Goal: Task Accomplishment & Management: Complete application form

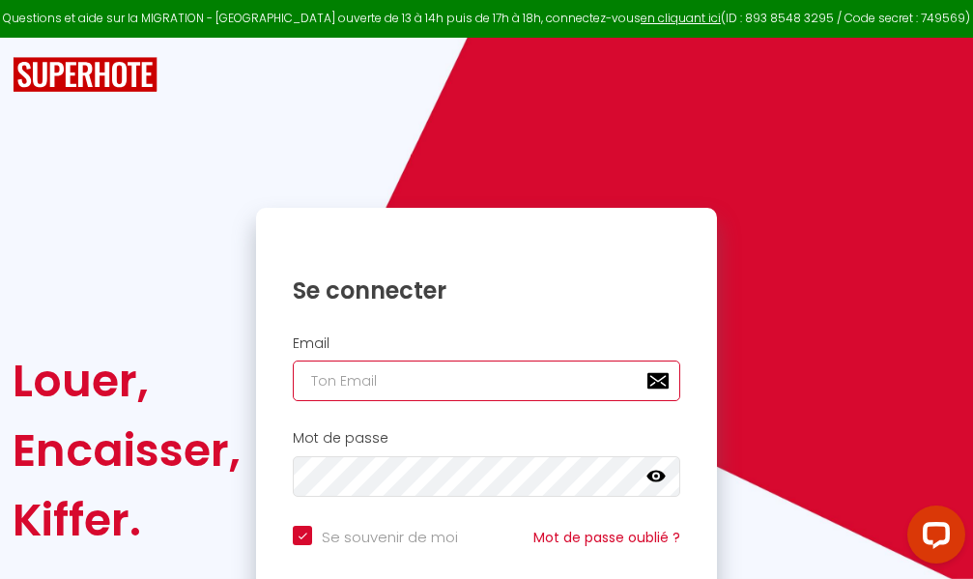
click at [494, 385] on input "email" at bounding box center [486, 380] width 387 height 41
type input "m"
checkbox input "true"
type input "ma"
checkbox input "true"
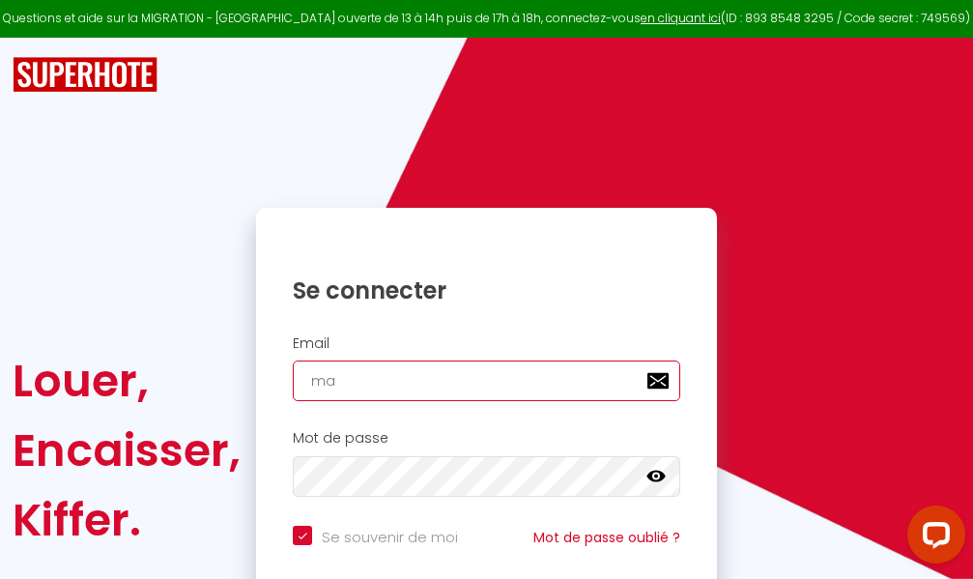
type input "mar"
checkbox input "true"
type input "marc"
checkbox input "true"
type input "marcd"
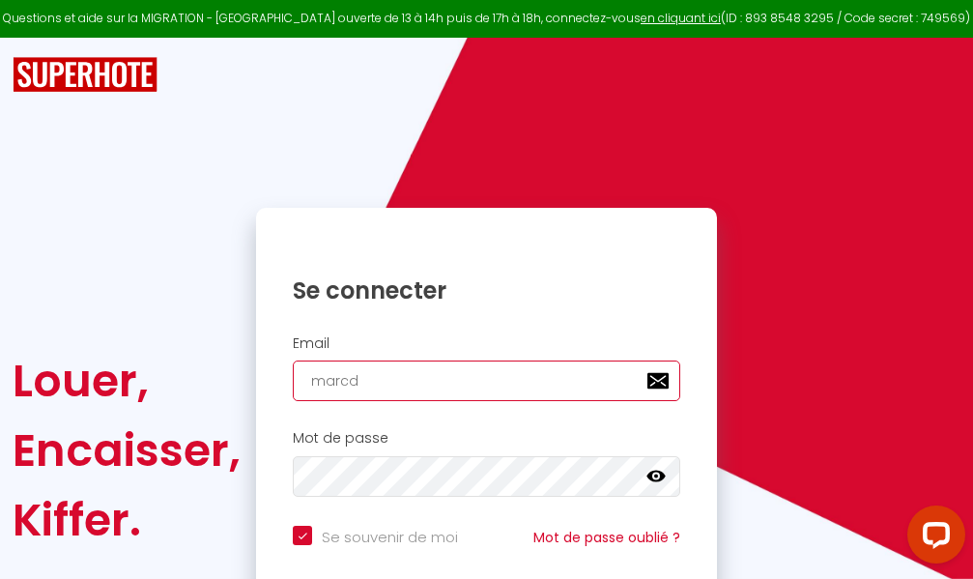
checkbox input "true"
type input "marcdp"
checkbox input "true"
type input "marcdpo"
checkbox input "true"
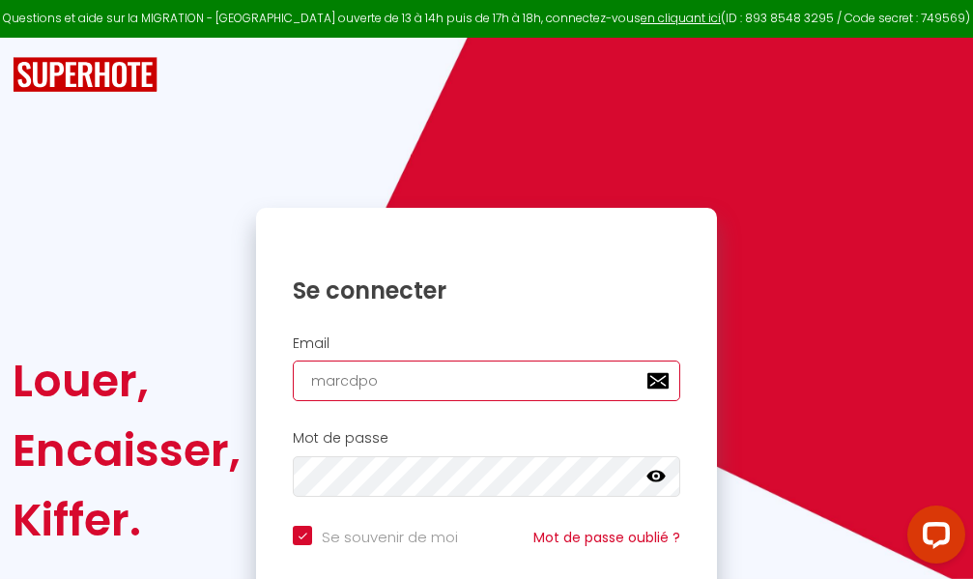
type input "marcdpoz"
checkbox input "true"
type input "marcdpoz."
checkbox input "true"
type input "marcdpoz.l"
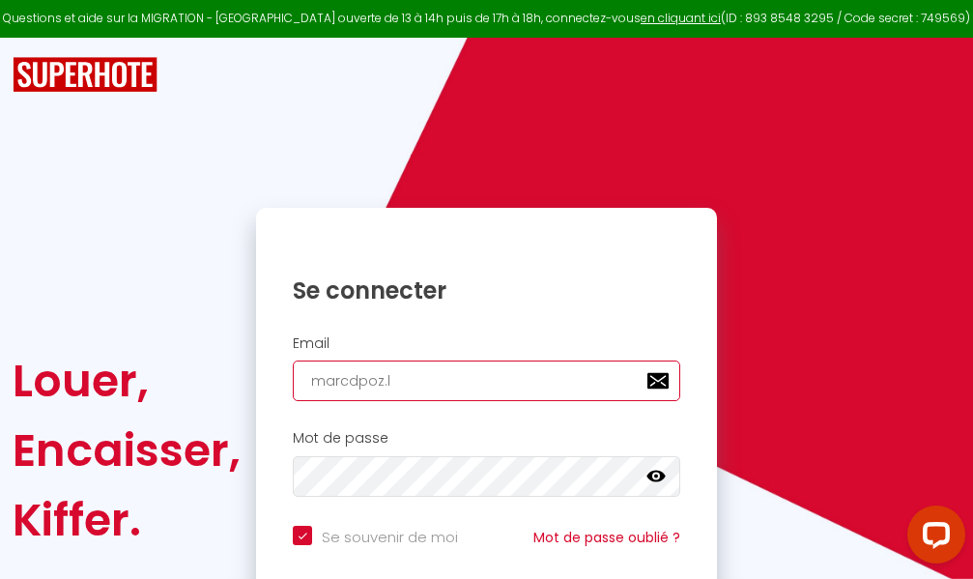
checkbox input "true"
type input "marcdpoz.lo"
checkbox input "true"
type input "marcdpoz.loc"
checkbox input "true"
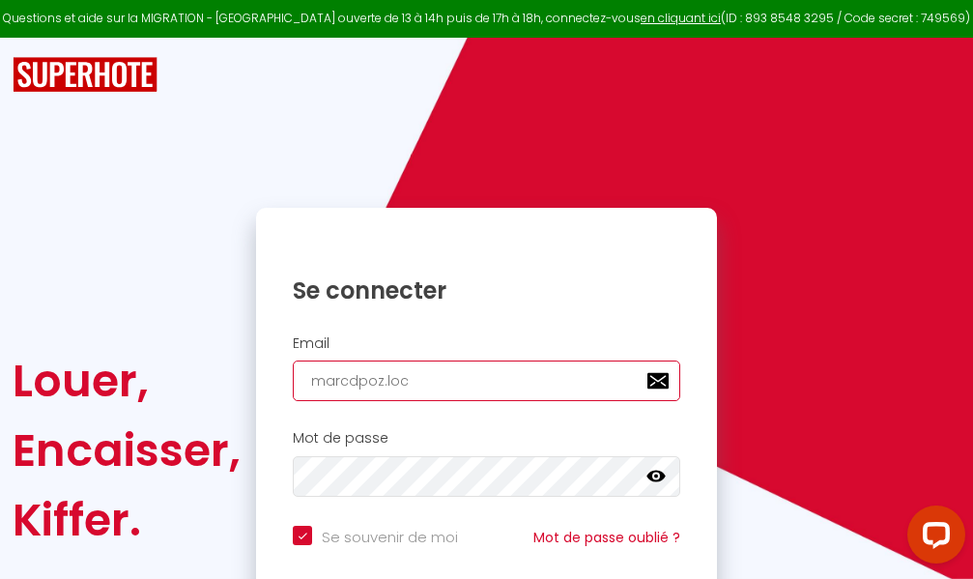
type input "marcdpoz.loca"
checkbox input "true"
type input "marcdpoz.locat"
checkbox input "true"
type input "marcdpoz.locati"
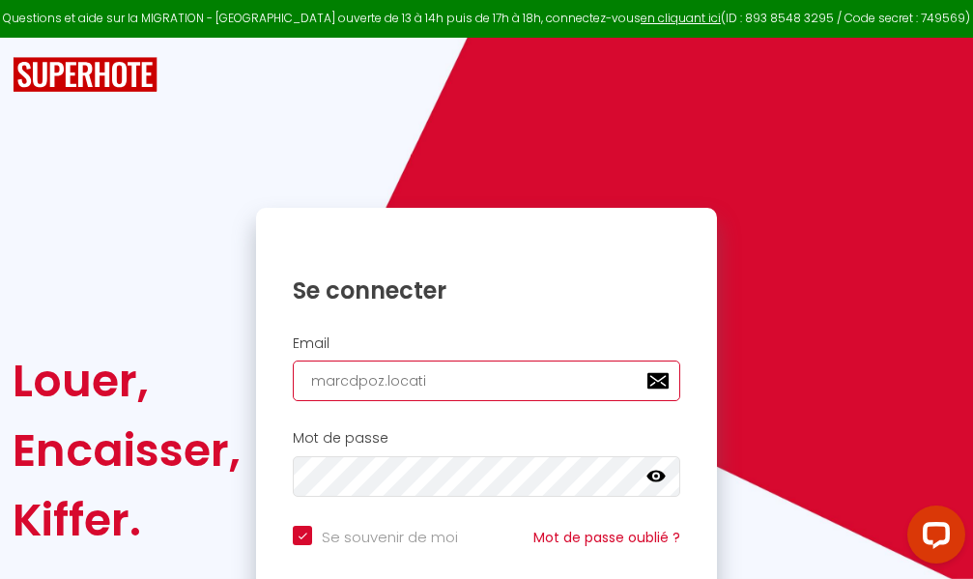
checkbox input "true"
type input "marcdpoz.locatio"
checkbox input "true"
type input "marcdpoz.location"
checkbox input "true"
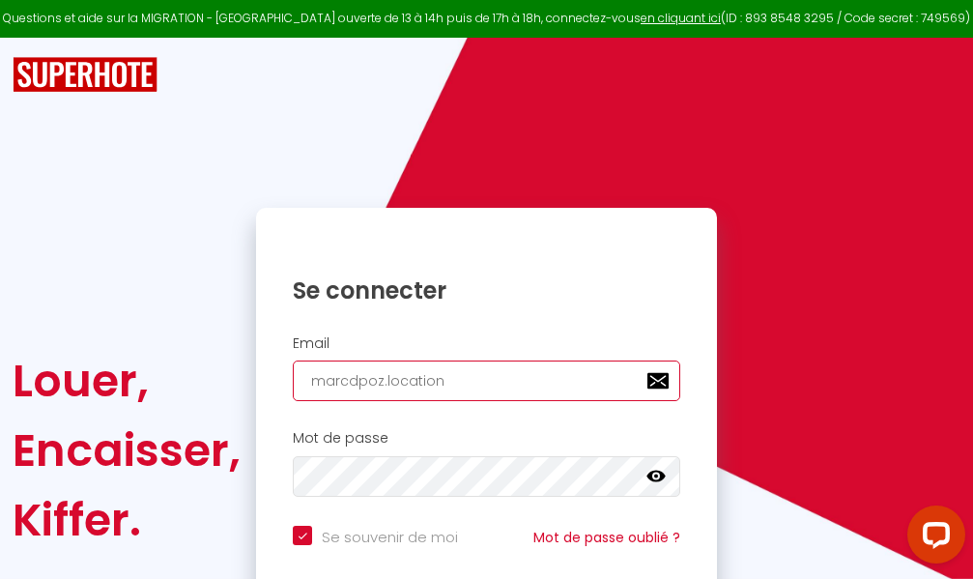
type input "marcdpoz.location@"
checkbox input "true"
type input "marcdpoz.location@g"
checkbox input "true"
type input "marcdpoz.location@gm"
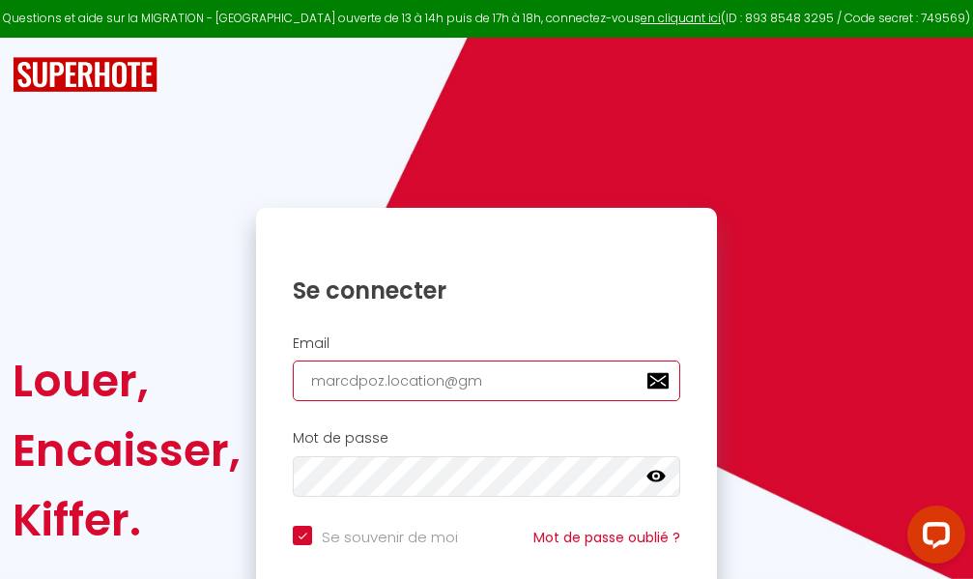
checkbox input "true"
type input "marcdpoz.location@gma"
checkbox input "true"
type input "marcdpoz.location@gmai"
checkbox input "true"
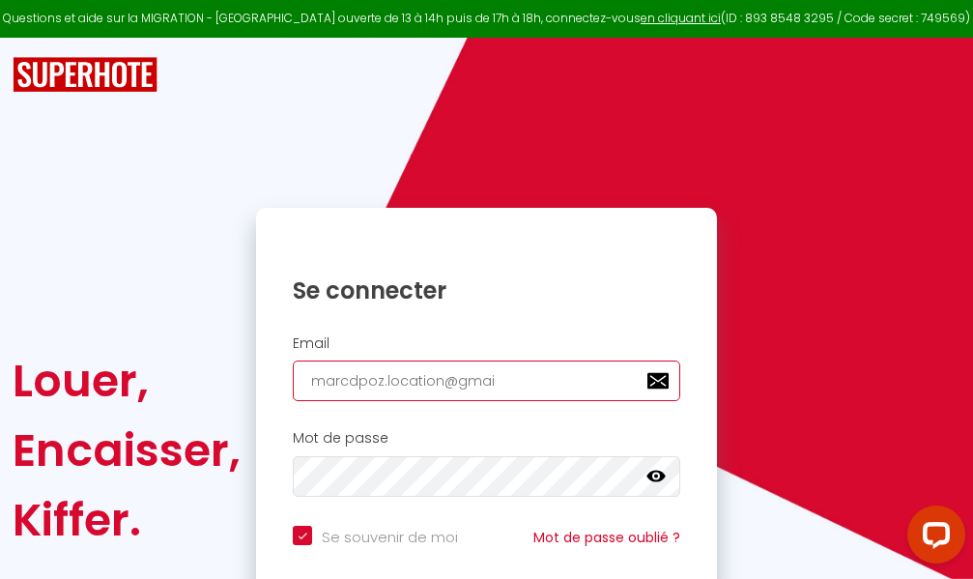
type input "[EMAIL_ADDRESS]"
checkbox input "true"
type input "[EMAIL_ADDRESS]."
checkbox input "true"
type input "marcdpoz.location@gmail.c"
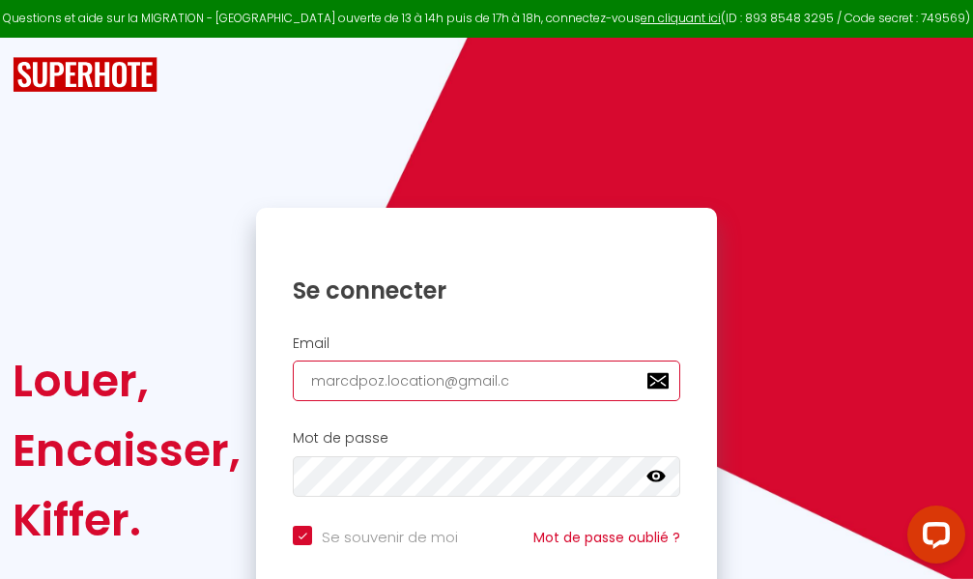
checkbox input "true"
type input "[EMAIL_ADDRESS][DOMAIN_NAME]"
checkbox input "true"
type input "[EMAIL_ADDRESS][DOMAIN_NAME]"
checkbox input "true"
